Goal: Task Accomplishment & Management: Use online tool/utility

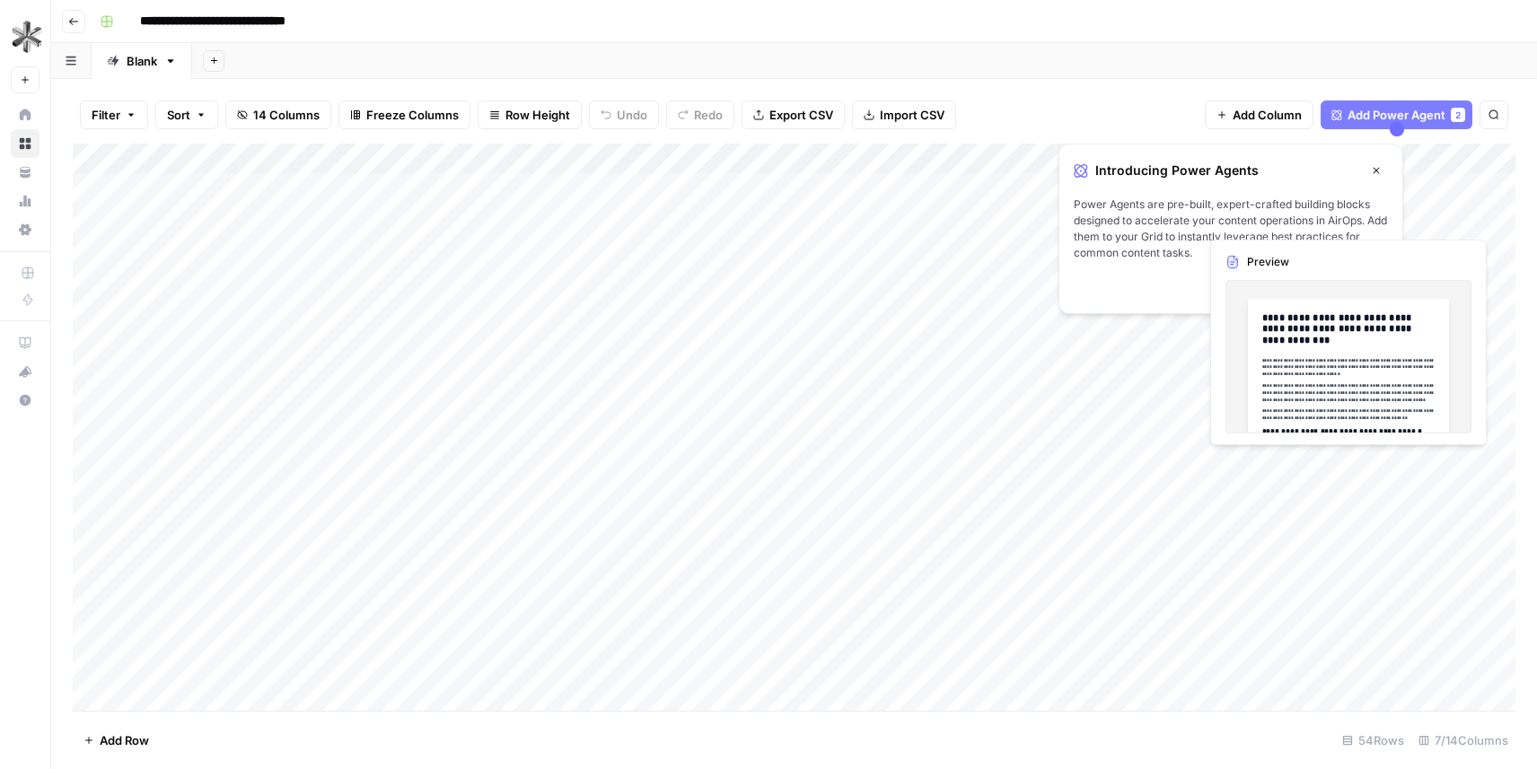
click at [1373, 168] on icon "button" at bounding box center [1376, 170] width 11 height 11
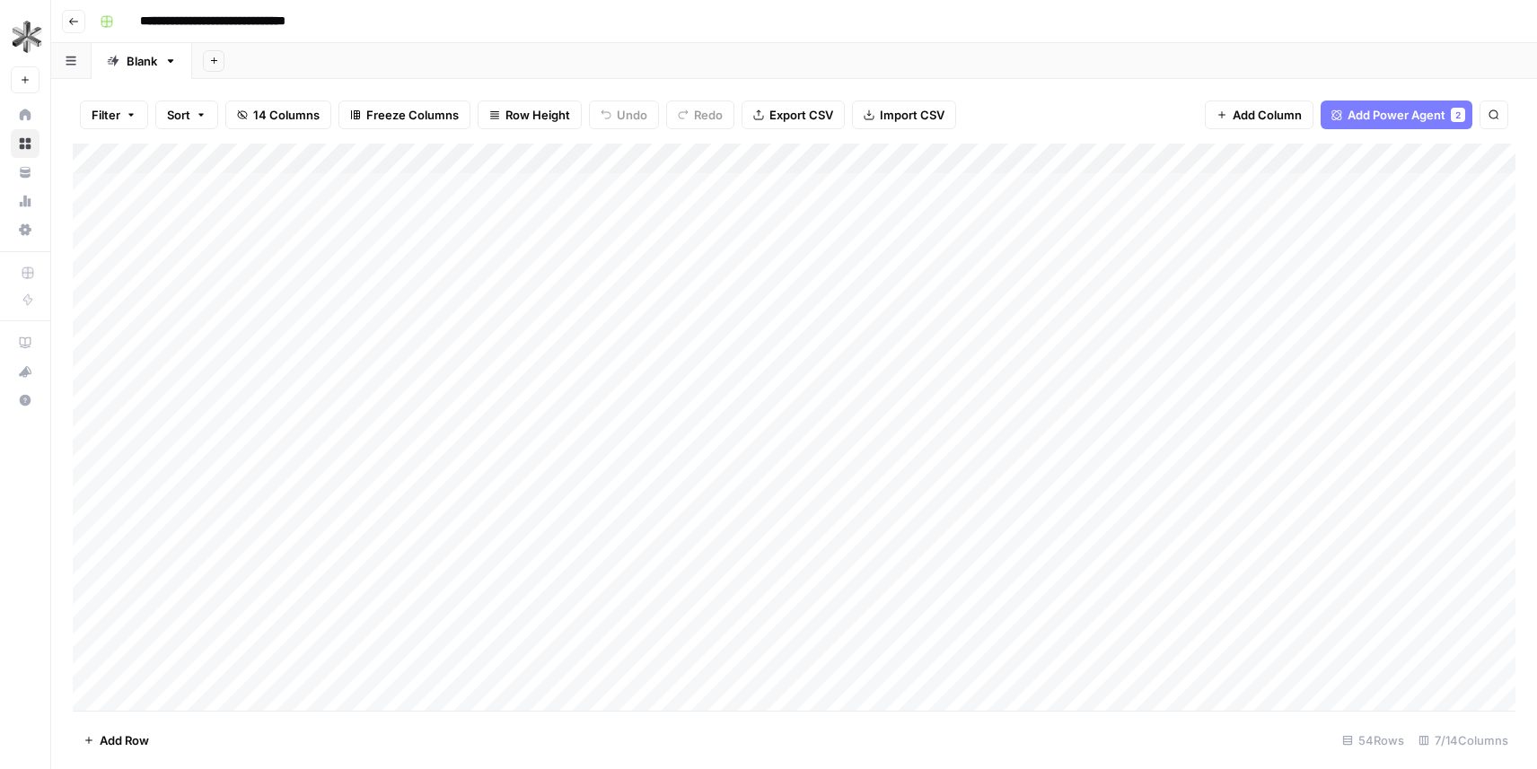
click at [75, 17] on icon "button" at bounding box center [73, 21] width 11 height 11
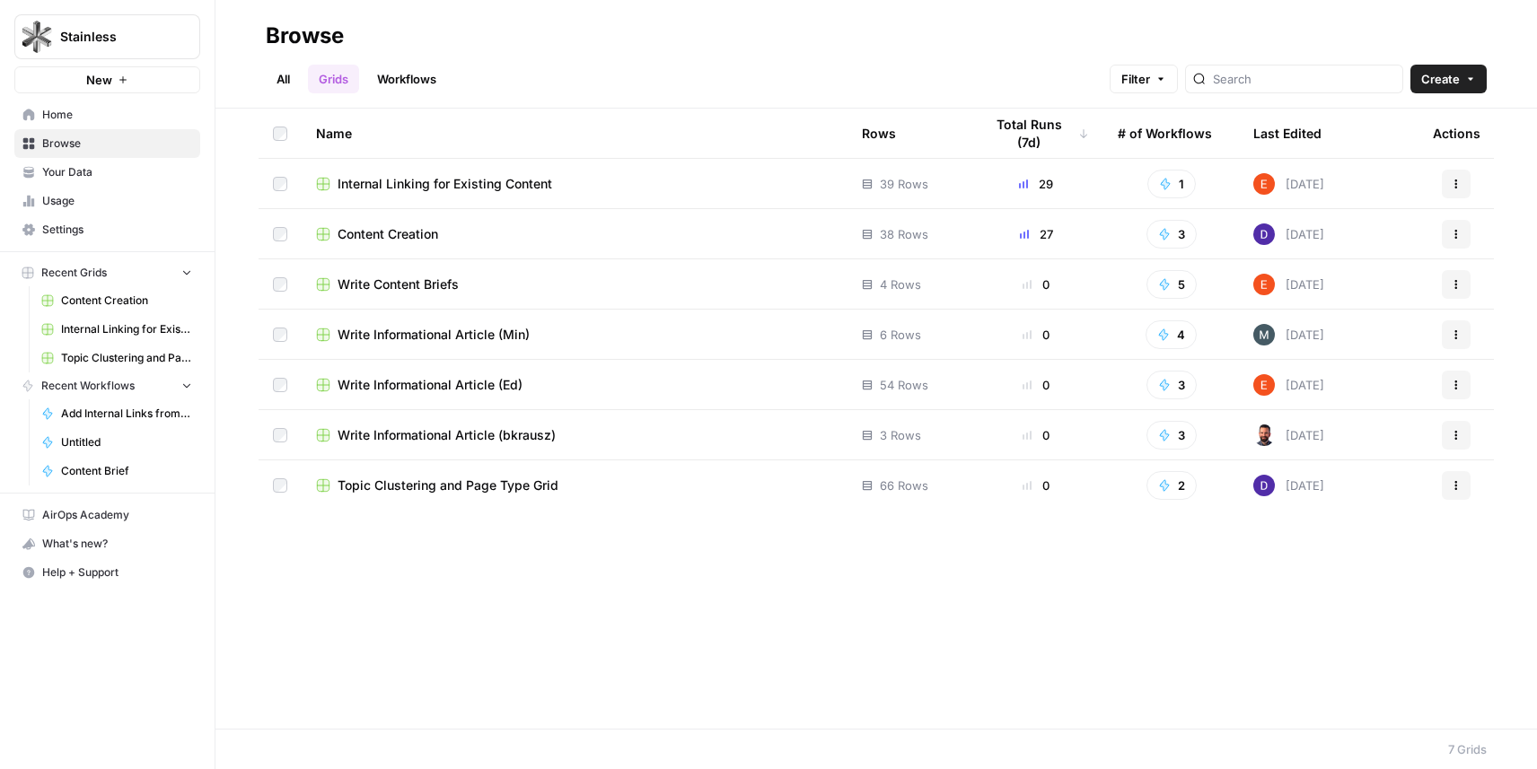
click at [464, 228] on div "Content Creation" at bounding box center [574, 234] width 517 height 18
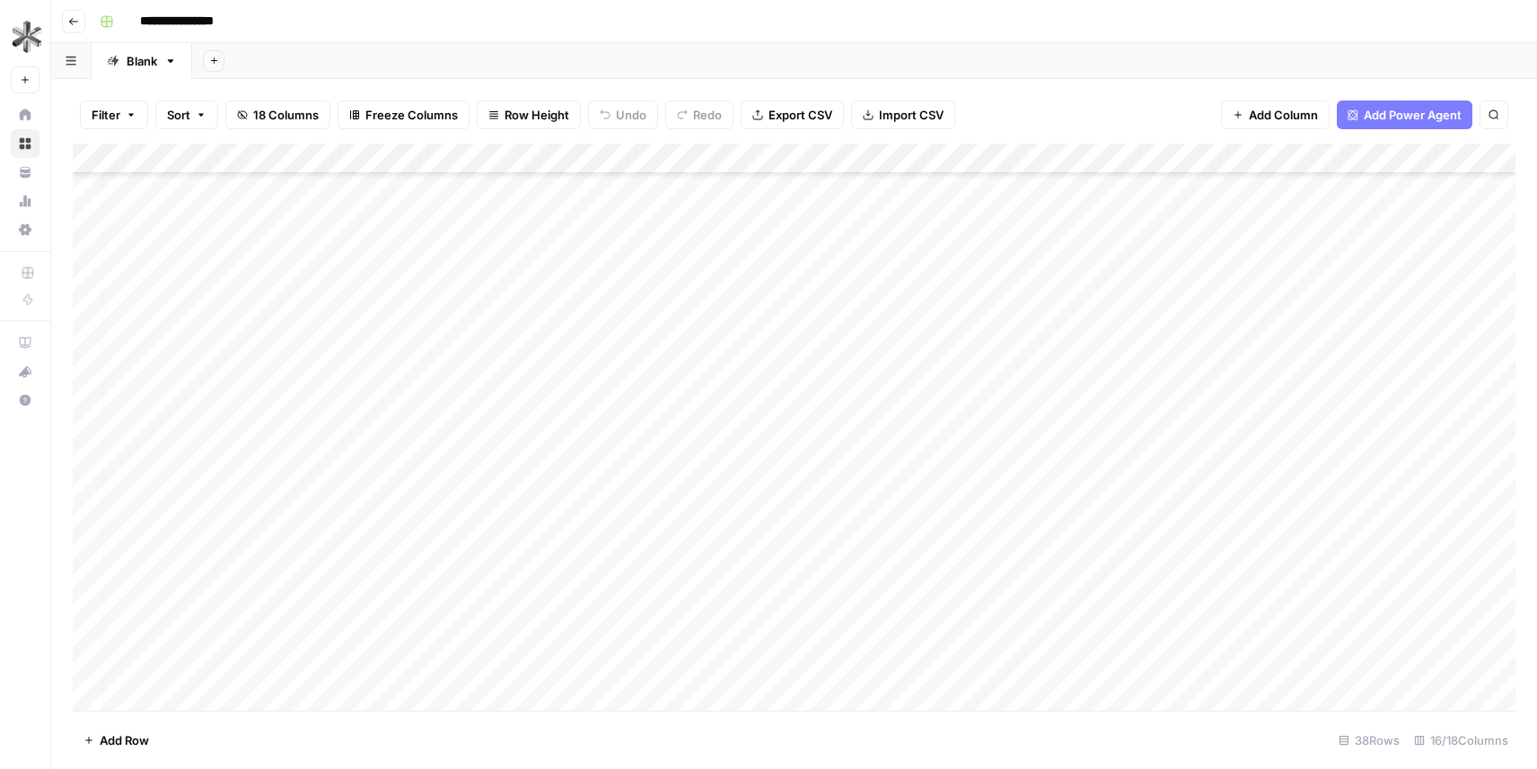
scroll to position [230, 0]
click at [315, 419] on div "Add Column" at bounding box center [794, 427] width 1443 height 567
click at [285, 418] on div "Add Column" at bounding box center [794, 427] width 1443 height 567
click at [285, 418] on body "**********" at bounding box center [768, 384] width 1537 height 769
click at [306, 456] on div "Add Column" at bounding box center [794, 427] width 1443 height 567
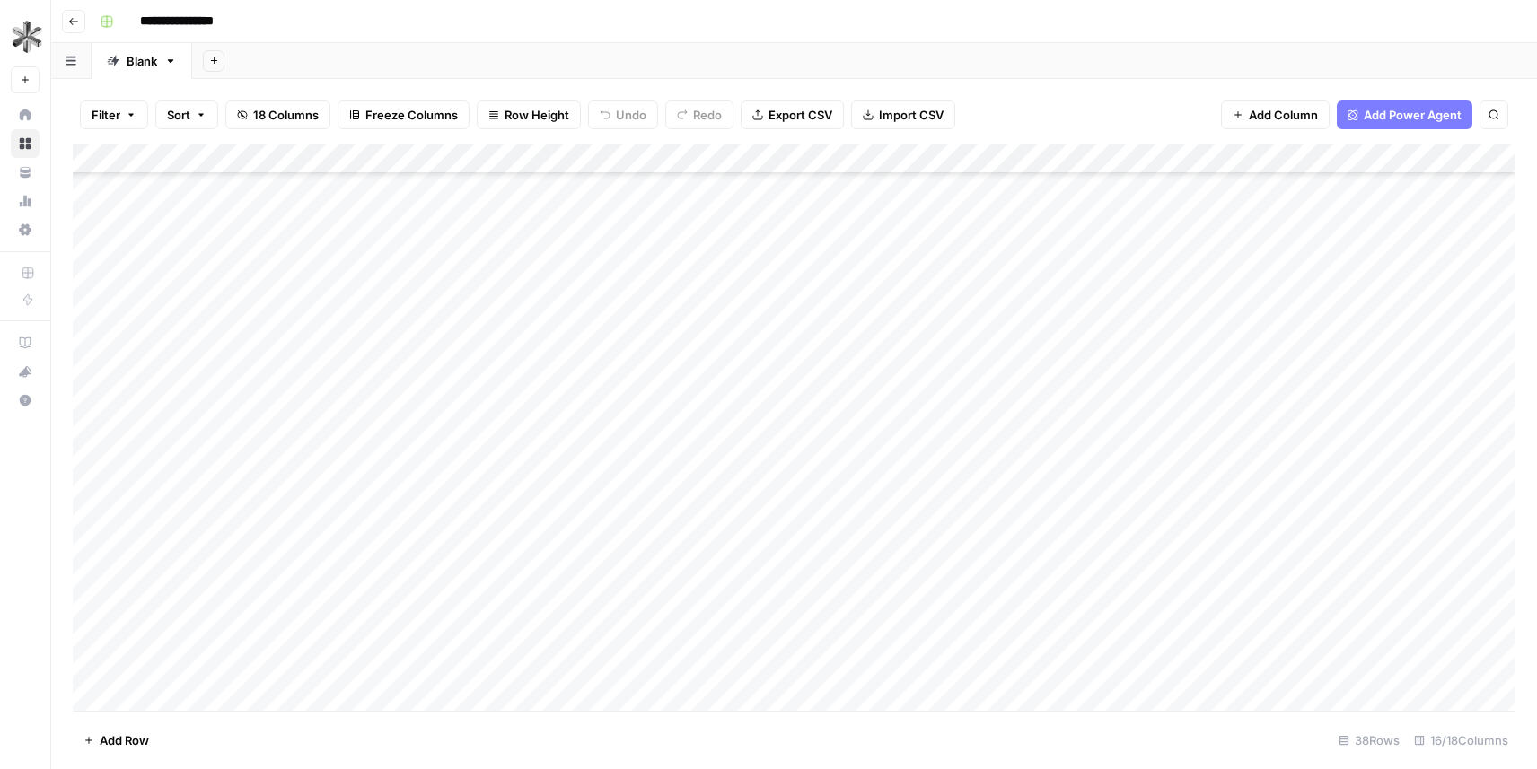
click at [306, 456] on div "Add Column" at bounding box center [794, 427] width 1443 height 567
click at [317, 478] on div "Add Column" at bounding box center [794, 427] width 1443 height 567
click at [323, 512] on div "Add Column" at bounding box center [794, 427] width 1443 height 567
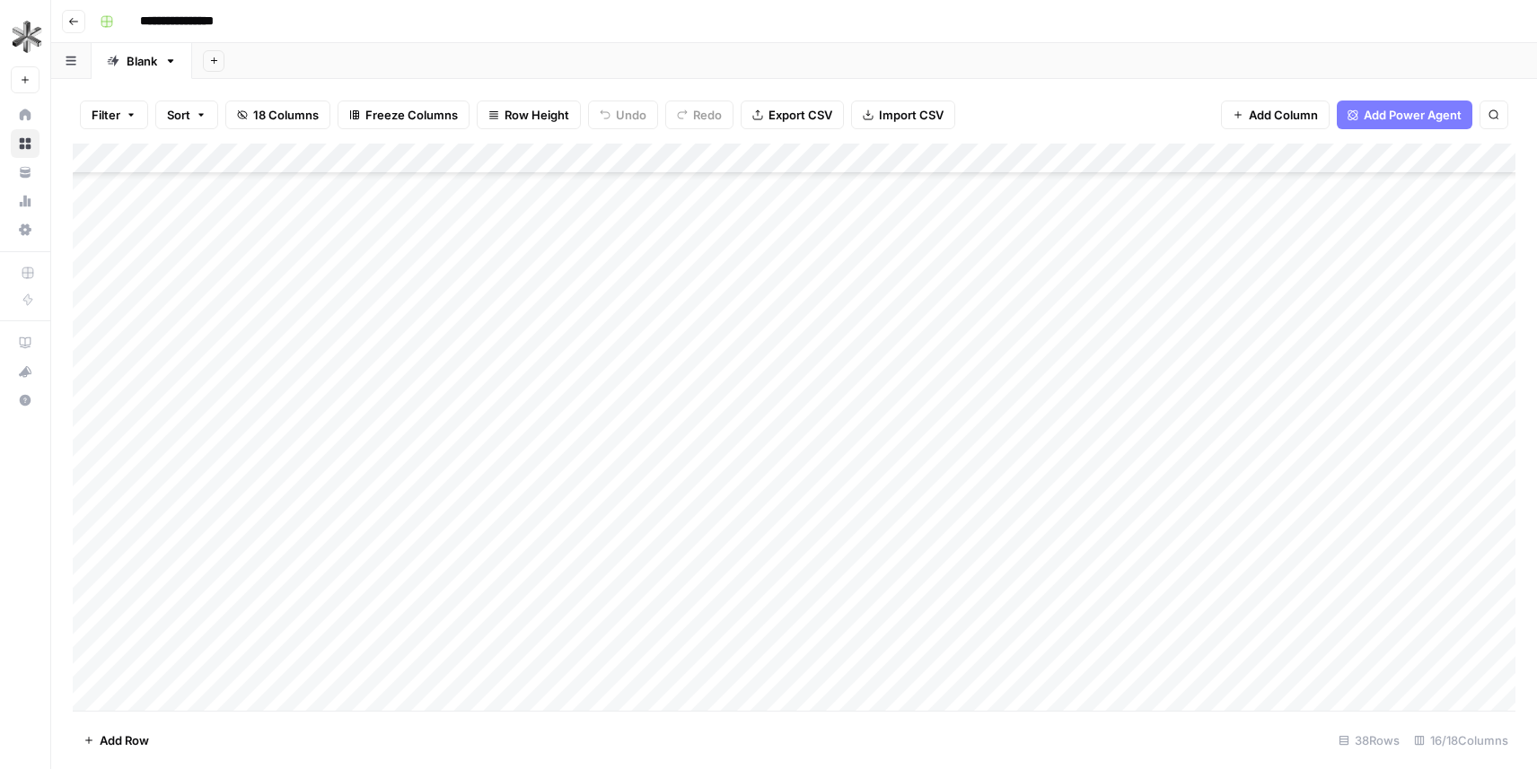
click at [364, 548] on div "Add Column" at bounding box center [794, 427] width 1443 height 567
